Goal: Task Accomplishment & Management: Use online tool/utility

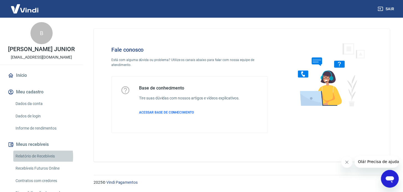
click at [27, 157] on link "Relatório de Recebíveis" at bounding box center [44, 156] width 63 height 11
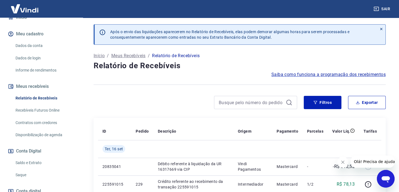
scroll to position [65, 0]
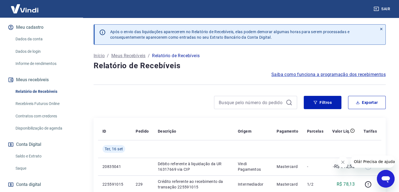
click at [24, 168] on link "Saque" at bounding box center [44, 168] width 63 height 11
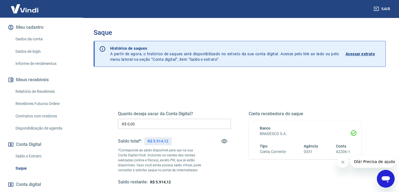
scroll to position [40, 0]
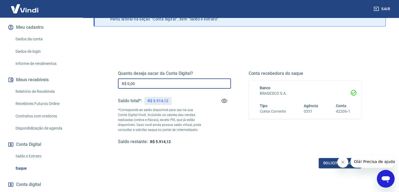
click at [156, 79] on input "R$ 0,00" at bounding box center [174, 84] width 113 height 10
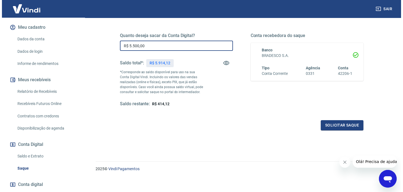
scroll to position [77, 0]
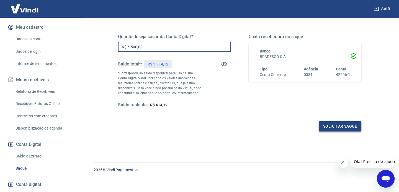
type input "R$ 5.500,00"
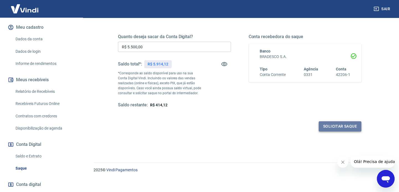
click at [335, 127] on button "Solicitar saque" at bounding box center [340, 126] width 43 height 10
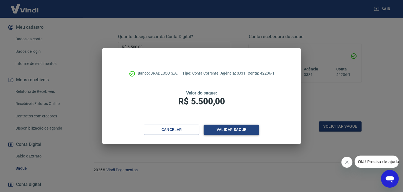
click at [235, 129] on button "Validar saque" at bounding box center [230, 130] width 55 height 10
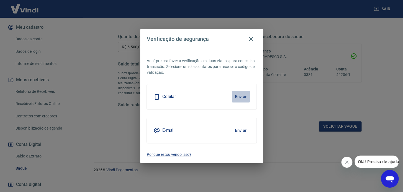
click at [237, 97] on button "Enviar" at bounding box center [241, 97] width 18 height 12
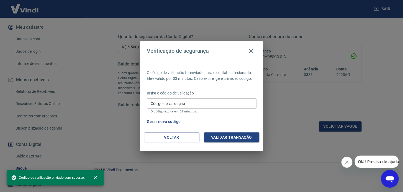
click at [197, 103] on input "Código de validação" at bounding box center [202, 104] width 110 height 10
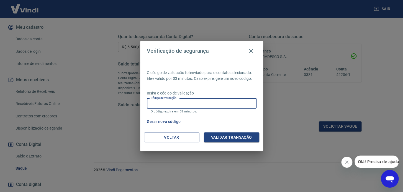
click at [218, 93] on p "Insira o código de validação" at bounding box center [202, 94] width 110 height 6
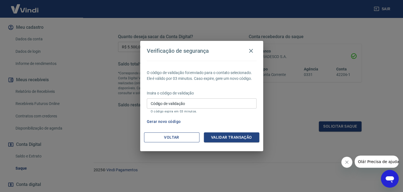
click at [176, 137] on button "Voltar" at bounding box center [171, 138] width 55 height 10
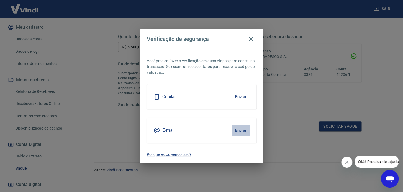
click at [240, 129] on button "Enviar" at bounding box center [241, 131] width 18 height 12
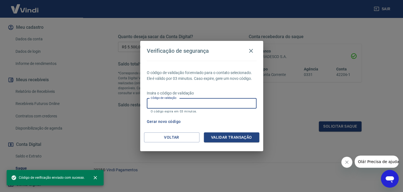
click at [179, 104] on input "Código de validação" at bounding box center [202, 104] width 110 height 10
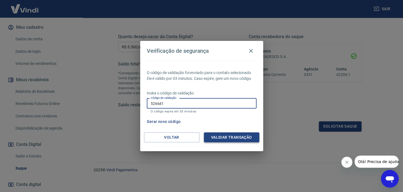
type input "526641"
click at [237, 137] on button "Validar transação" at bounding box center [231, 138] width 55 height 10
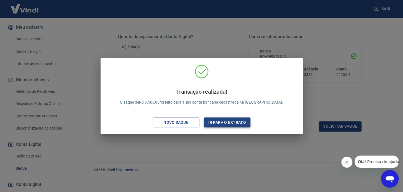
click at [217, 119] on button "Ir para o extrato" at bounding box center [227, 123] width 47 height 10
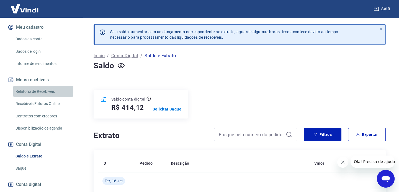
click at [38, 90] on link "Relatório de Recebíveis" at bounding box center [44, 91] width 63 height 11
